Goal: Task Accomplishment & Management: Manage account settings

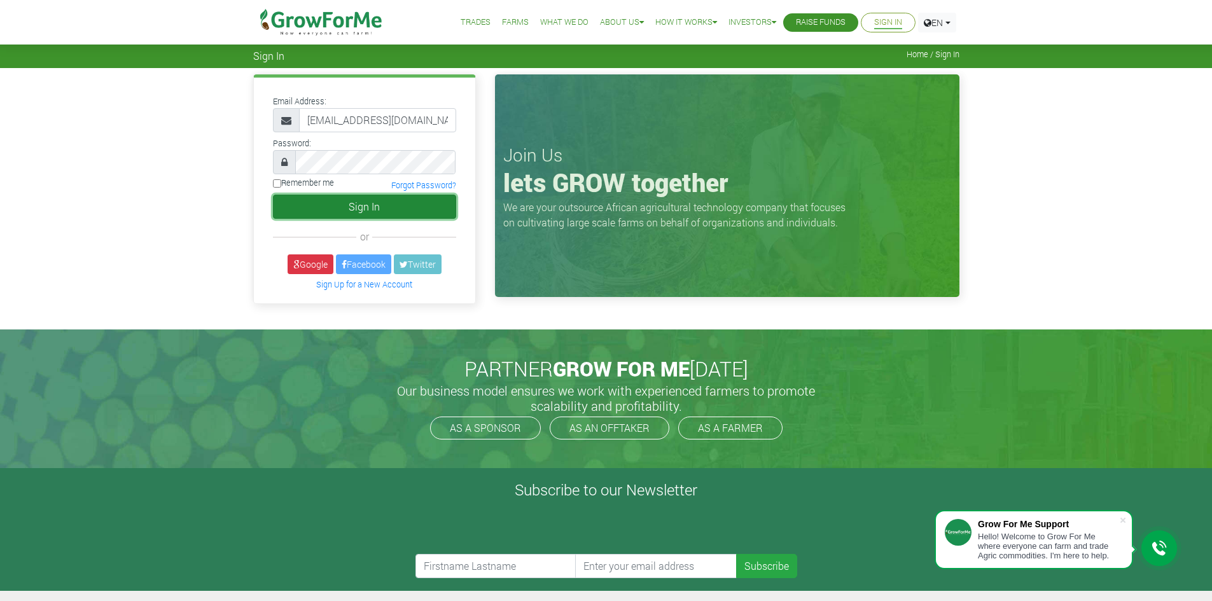
click at [371, 214] on button "Sign In" at bounding box center [364, 207] width 183 height 24
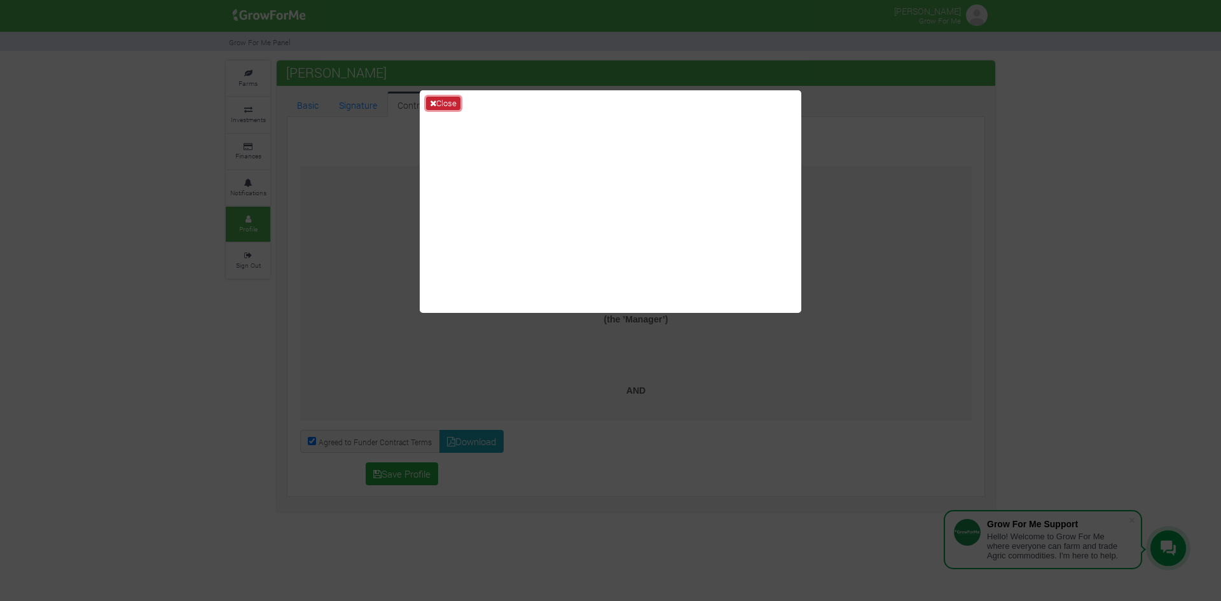
click at [440, 107] on button "Close" at bounding box center [443, 104] width 34 height 14
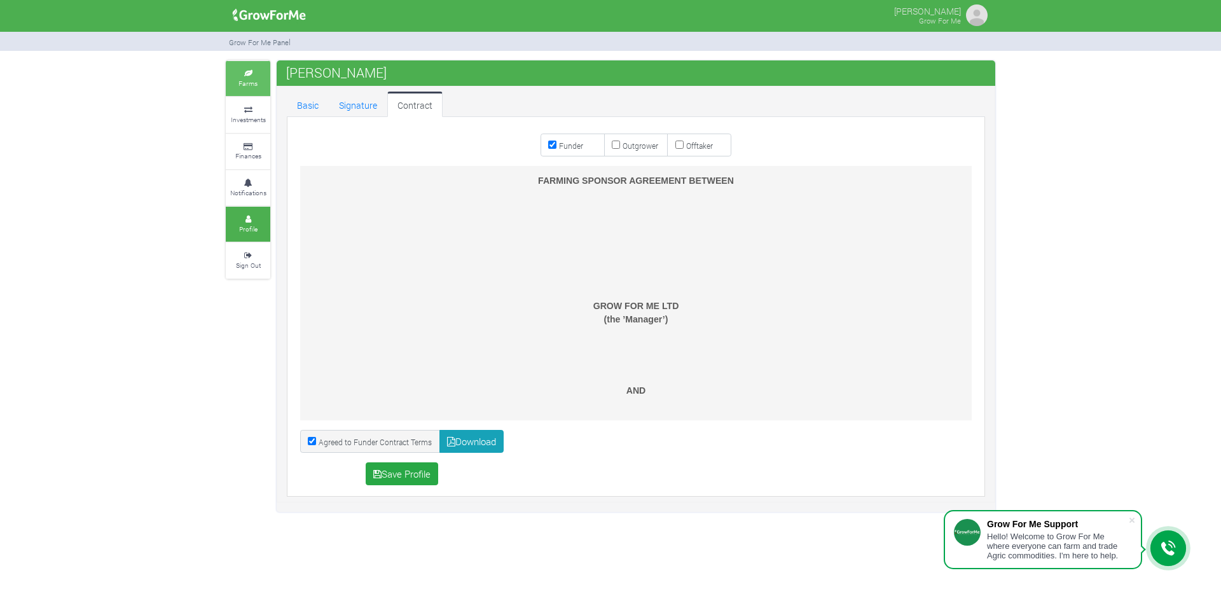
click at [264, 83] on link "Farms" at bounding box center [248, 78] width 45 height 35
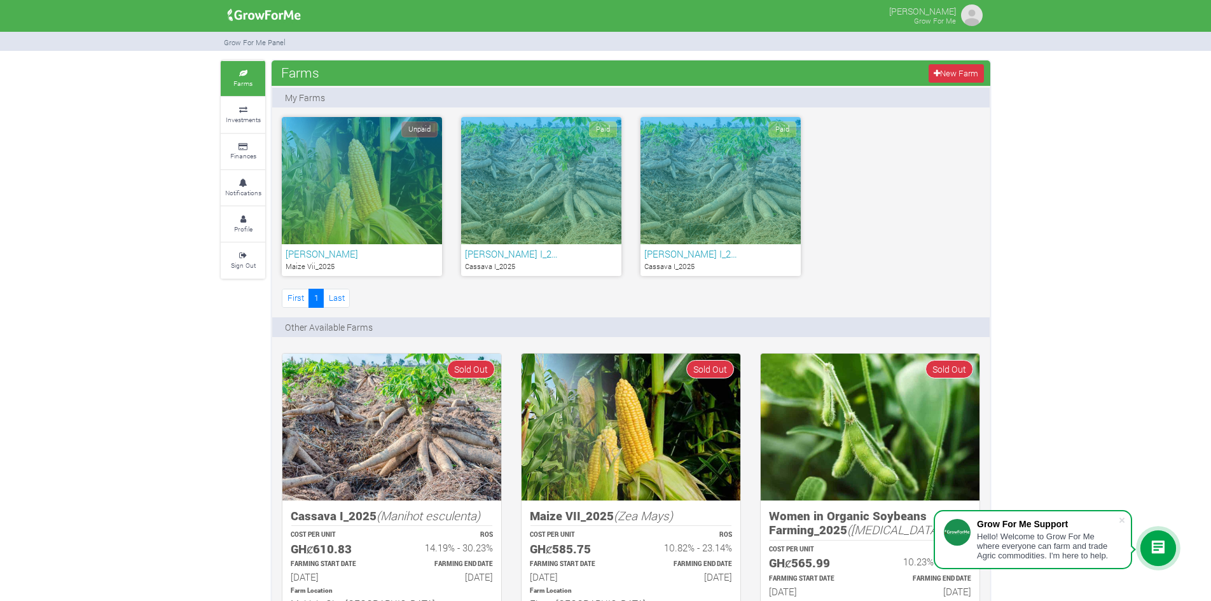
click at [560, 202] on div "Paid" at bounding box center [541, 180] width 160 height 127
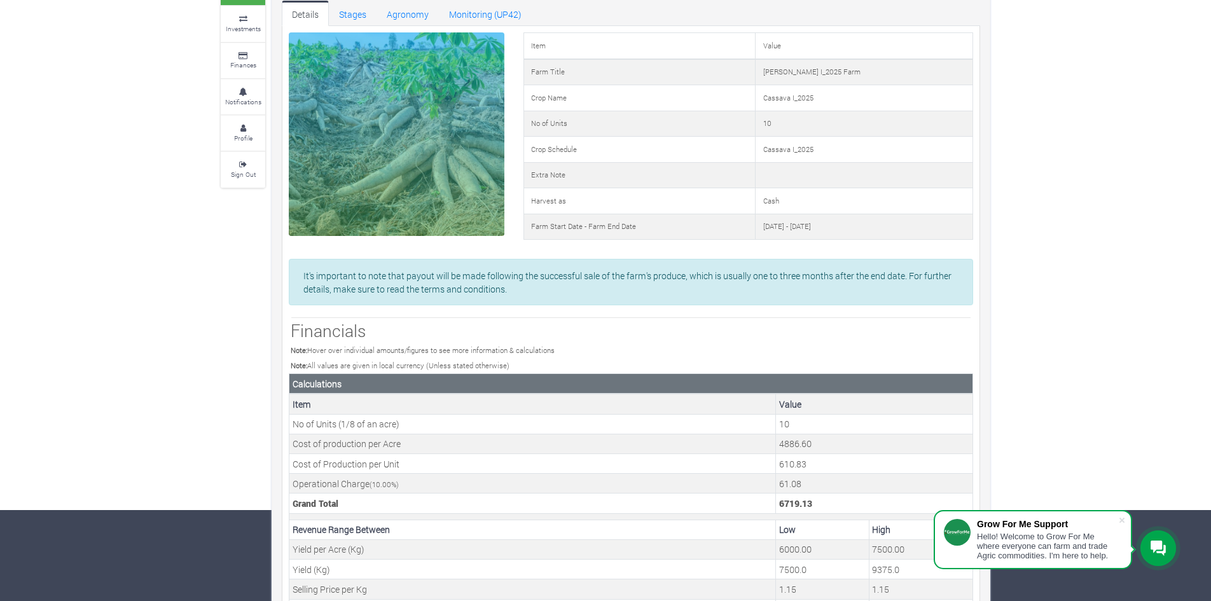
scroll to position [92, 0]
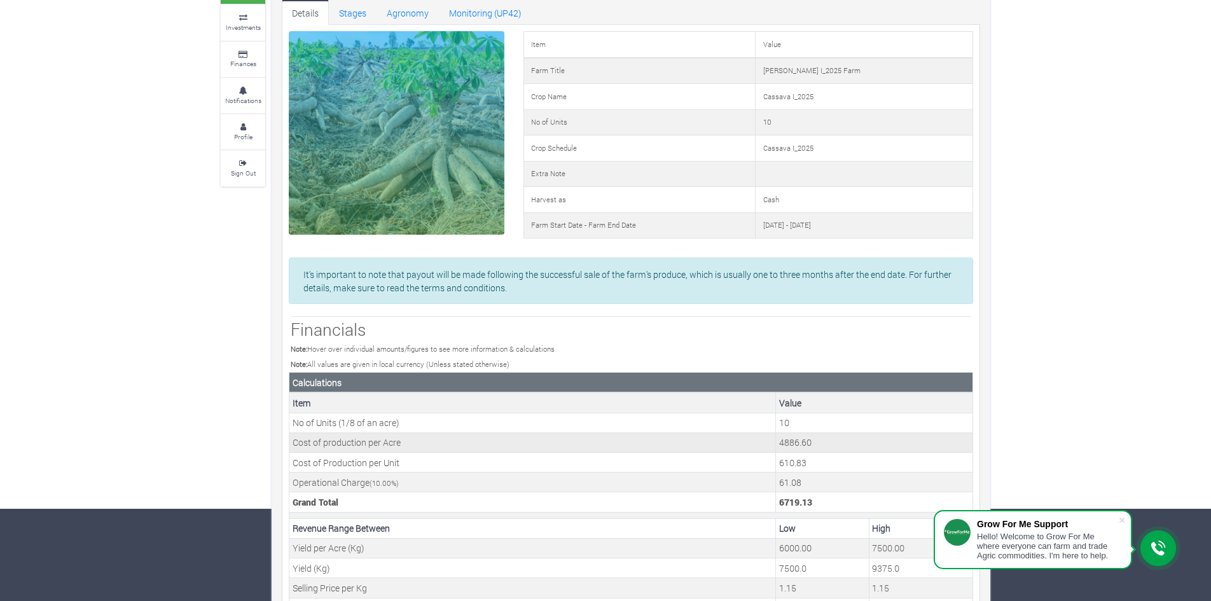
click at [312, 451] on td "Cost of production per Acre" at bounding box center [532, 443] width 487 height 20
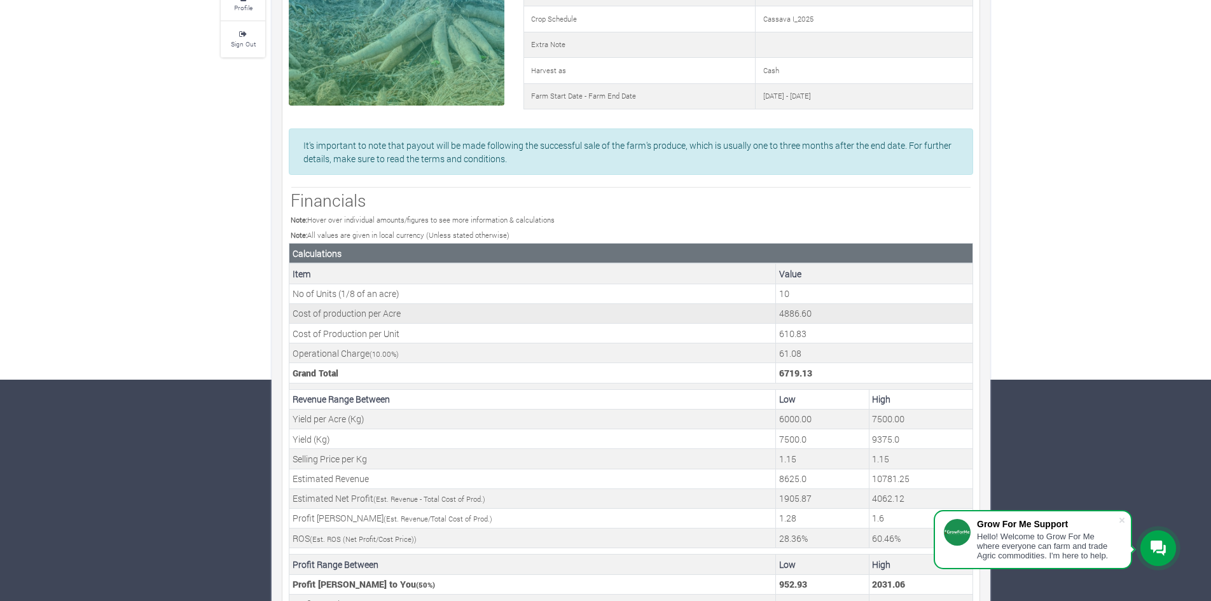
scroll to position [225, 0]
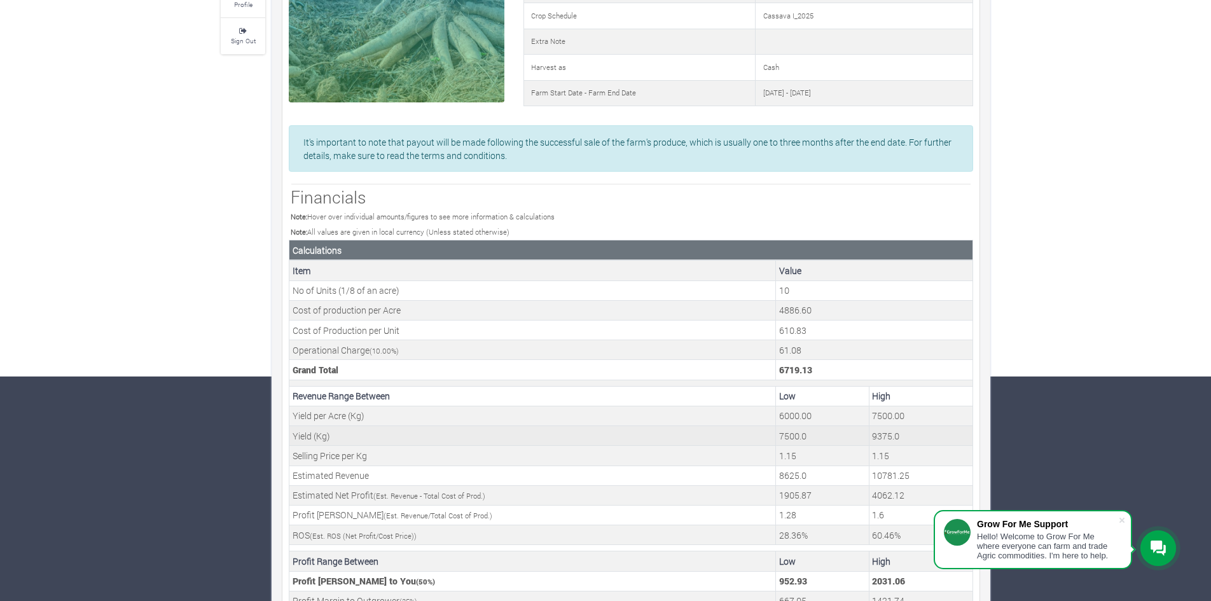
click at [893, 431] on td "9375.0" at bounding box center [921, 436] width 104 height 20
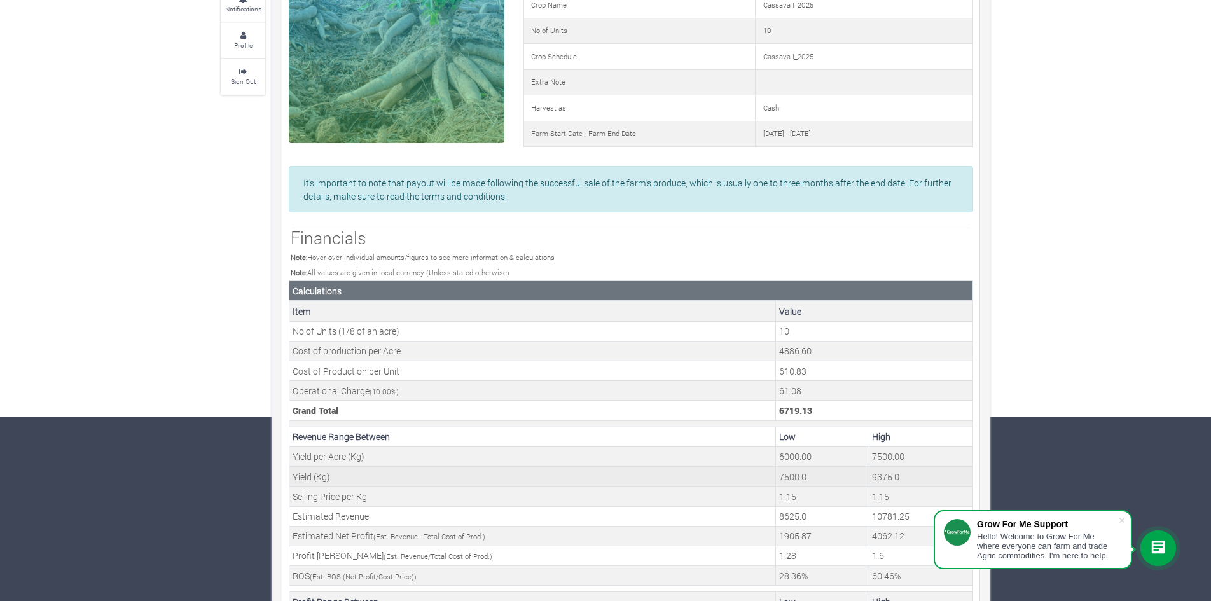
scroll to position [0, 0]
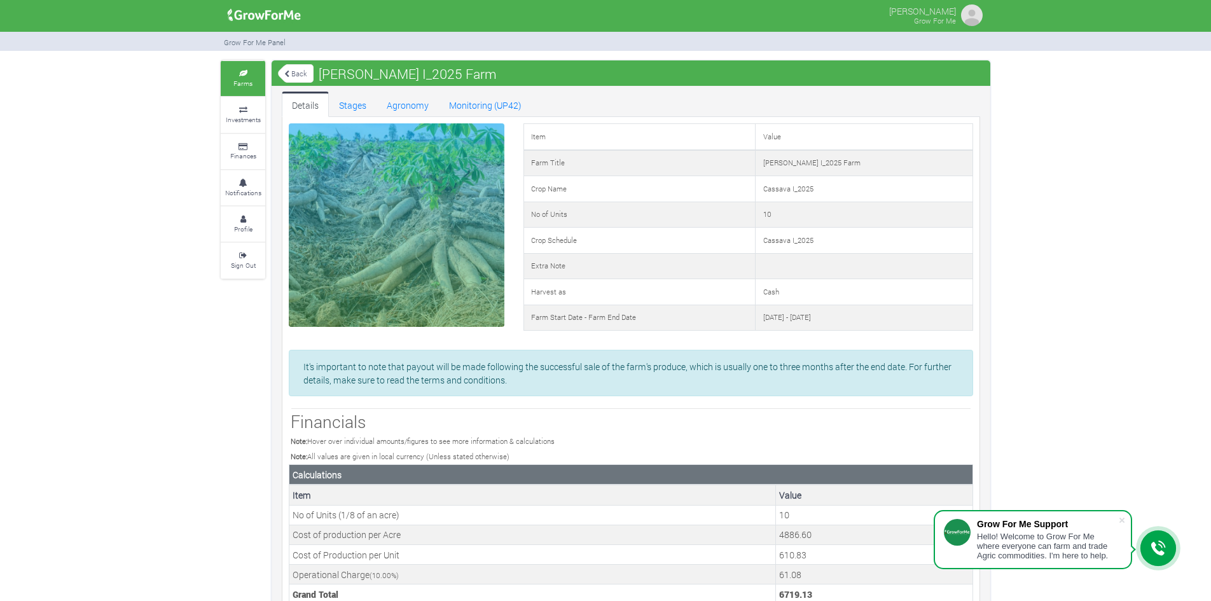
click at [966, 13] on img at bounding box center [971, 15] width 25 height 25
click at [972, 24] on img at bounding box center [971, 15] width 25 height 25
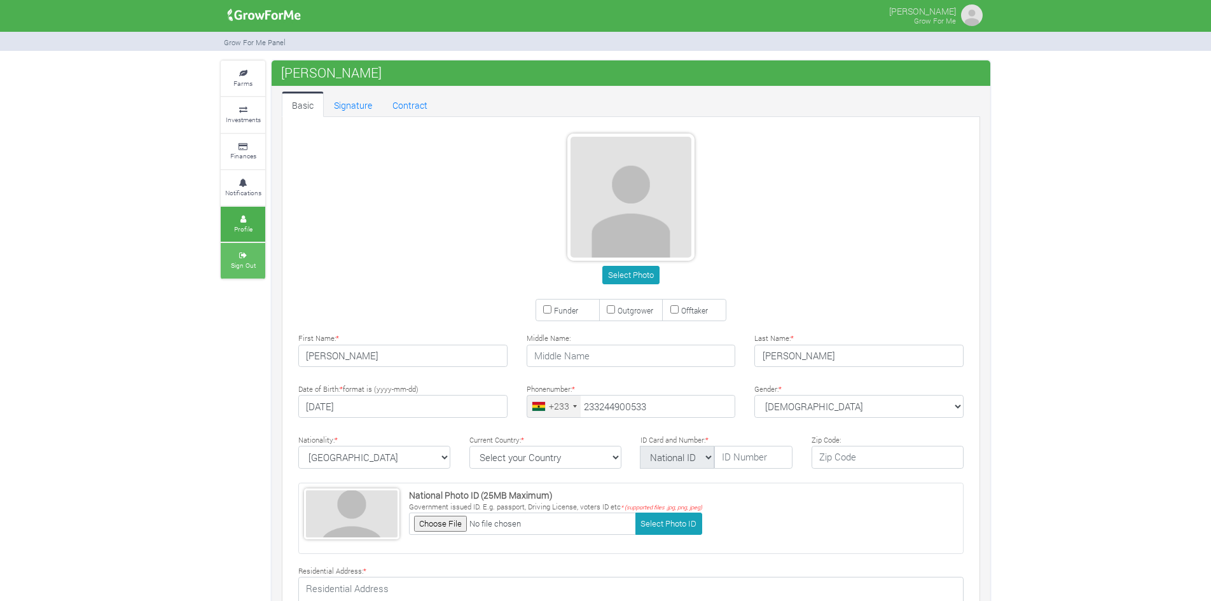
click at [233, 265] on small "Sign Out" at bounding box center [243, 265] width 25 height 9
